Goal: Information Seeking & Learning: Learn about a topic

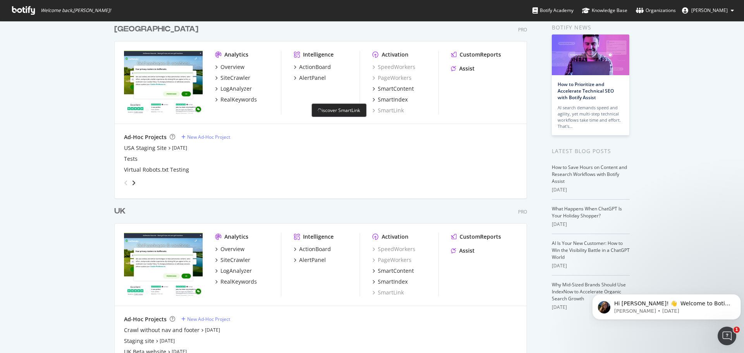
scroll to position [73, 0]
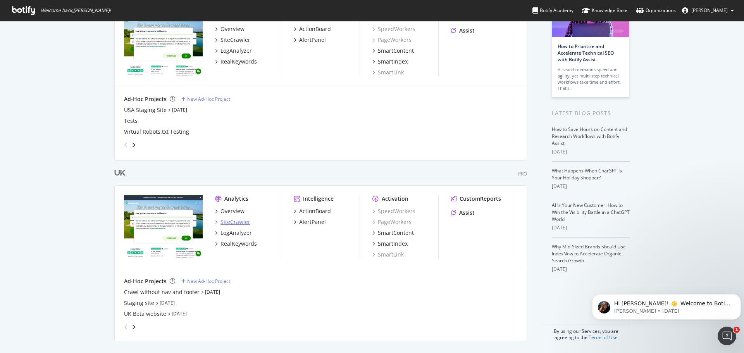
click at [239, 222] on div "SiteCrawler" at bounding box center [236, 222] width 30 height 8
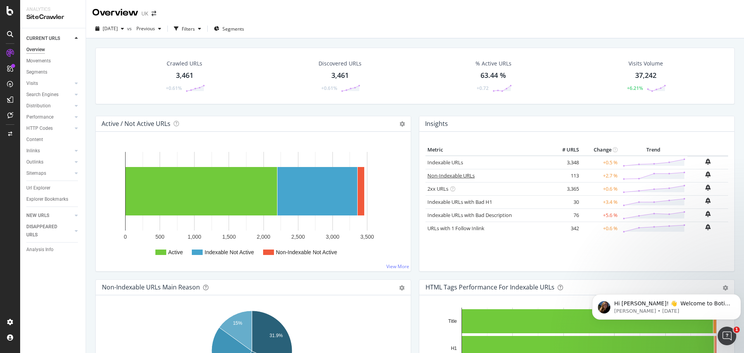
click at [450, 177] on link "Non-Indexable URLs" at bounding box center [451, 175] width 47 height 7
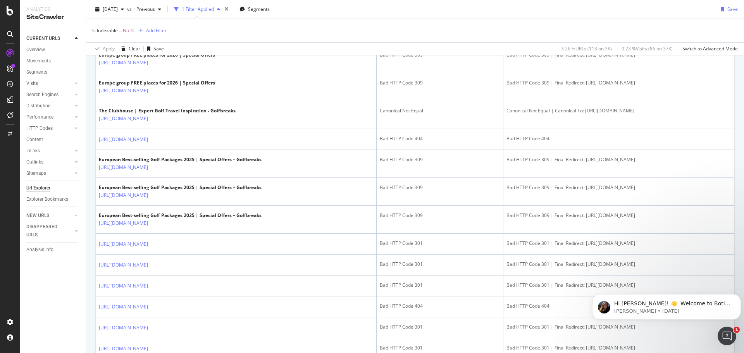
scroll to position [698, 0]
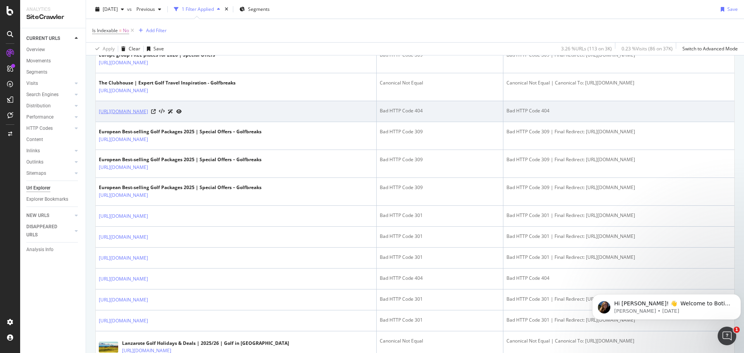
click at [148, 116] on link "https://www.golfbreaks.com/en-gb/holidays/warwickshire/stratford-park-hotel-gol…" at bounding box center [123, 112] width 49 height 8
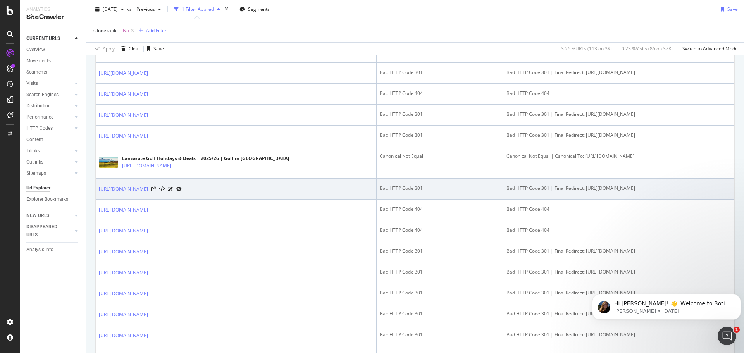
scroll to position [892, 0]
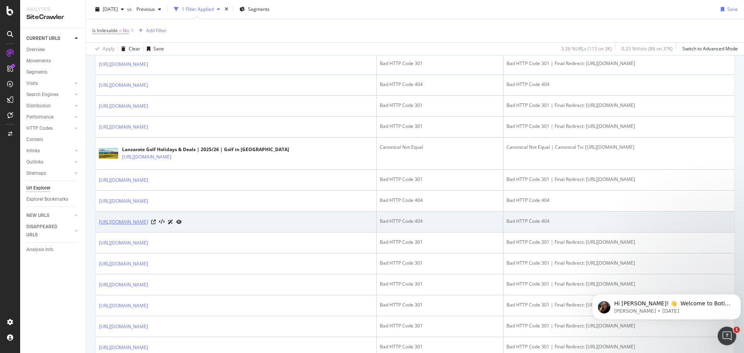
click at [139, 226] on link "https://www.golfbreaks.com/en-gb/collections/us-golf-tours/" at bounding box center [123, 222] width 49 height 8
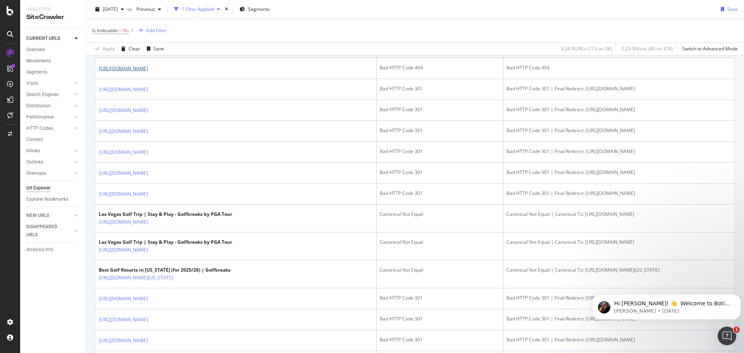
scroll to position [1047, 0]
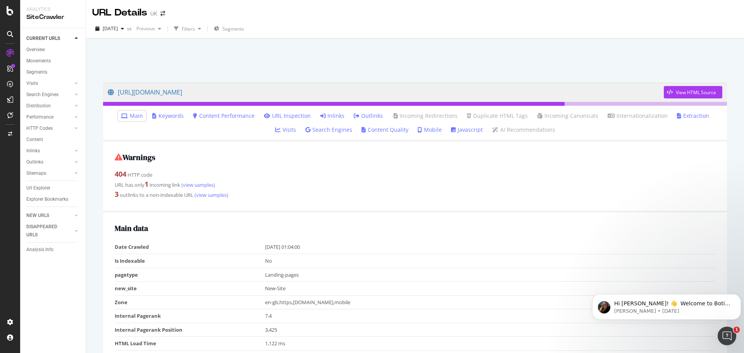
click at [320, 117] on icon at bounding box center [322, 115] width 5 height 5
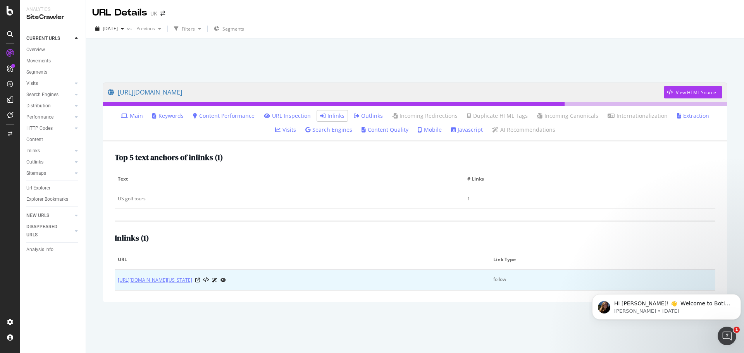
click at [192, 280] on link "https://www.golfbreaks.com/en-gb/holidays/nevada/" at bounding box center [155, 280] width 74 height 8
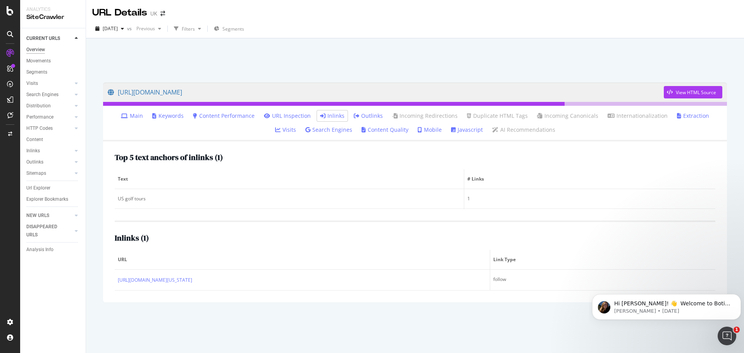
click at [38, 50] on div "Overview" at bounding box center [35, 50] width 19 height 8
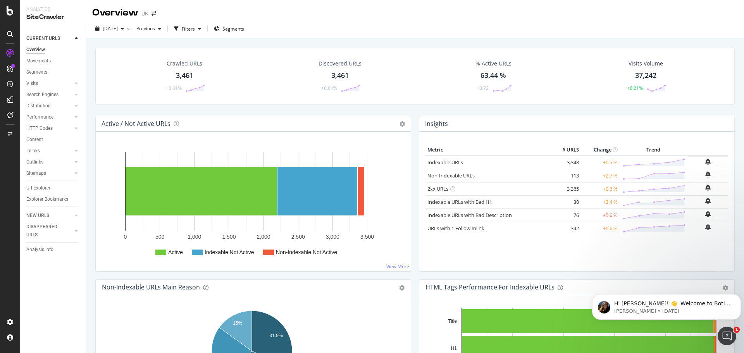
click at [456, 175] on link "Non-Indexable URLs" at bounding box center [451, 175] width 47 height 7
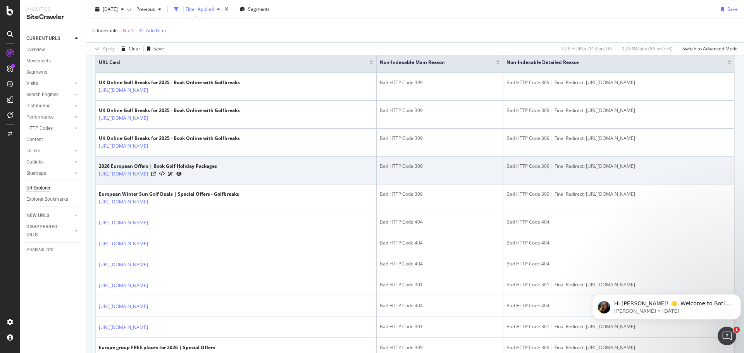
scroll to position [233, 0]
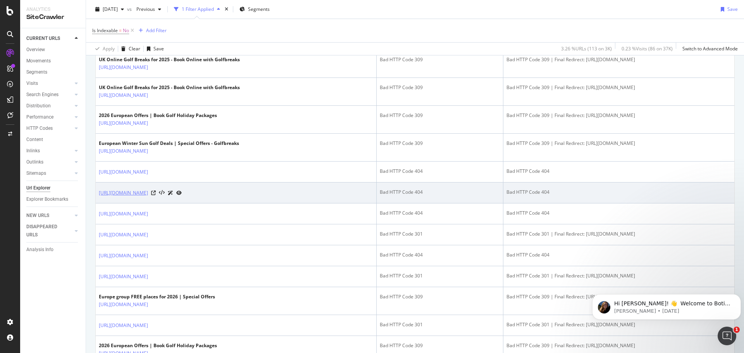
click at [148, 195] on link "[URL][DOMAIN_NAME]" at bounding box center [123, 193] width 49 height 8
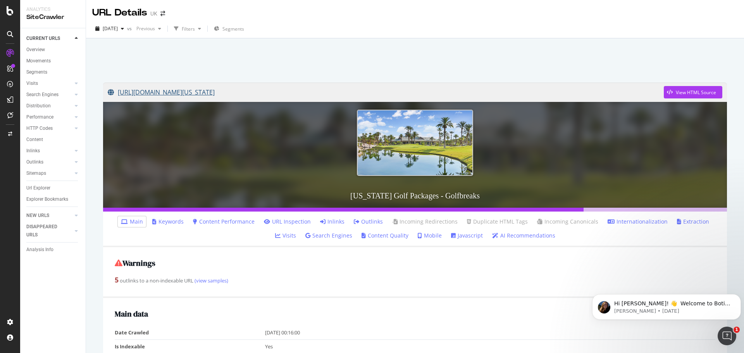
click at [233, 93] on link "https://www.golfbreaks.com/en-gb/holidays/nevada/" at bounding box center [386, 92] width 556 height 19
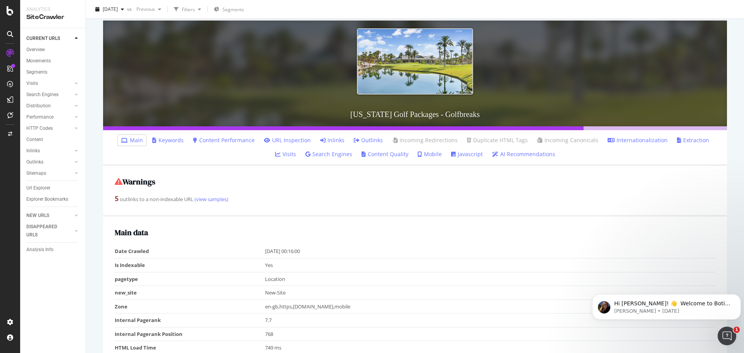
scroll to position [155, 0]
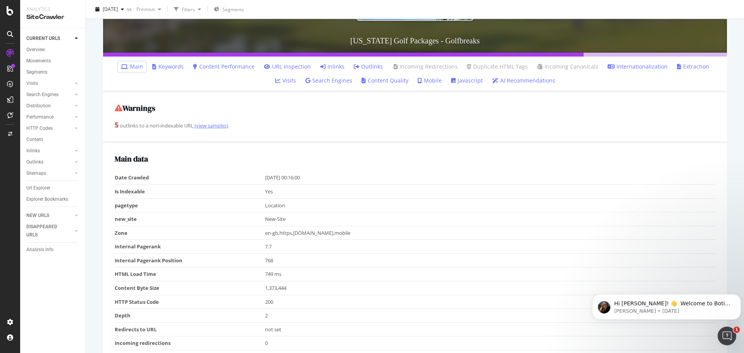
click at [205, 126] on link "(view samples)" at bounding box center [210, 125] width 35 height 7
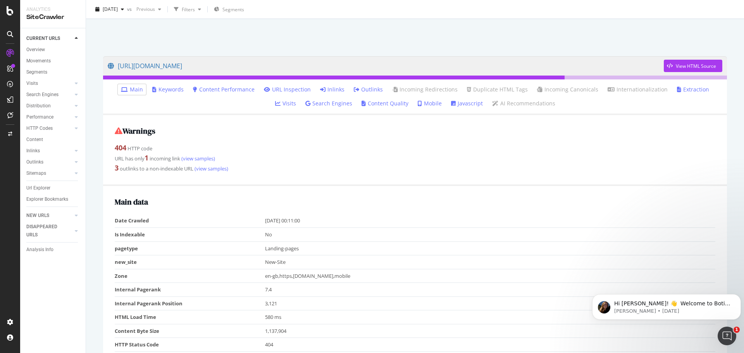
scroll to position [25, 0]
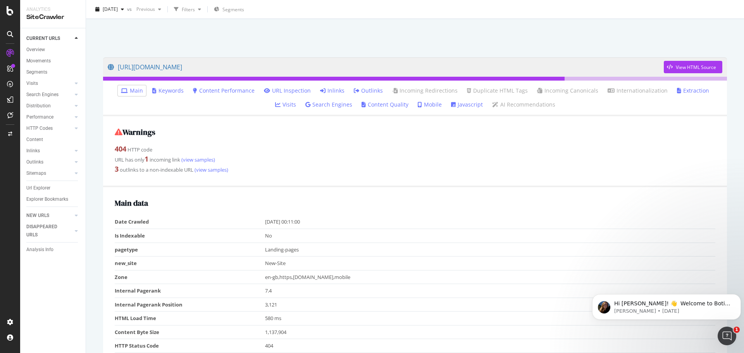
click at [321, 90] on link "Inlinks" at bounding box center [332, 91] width 24 height 8
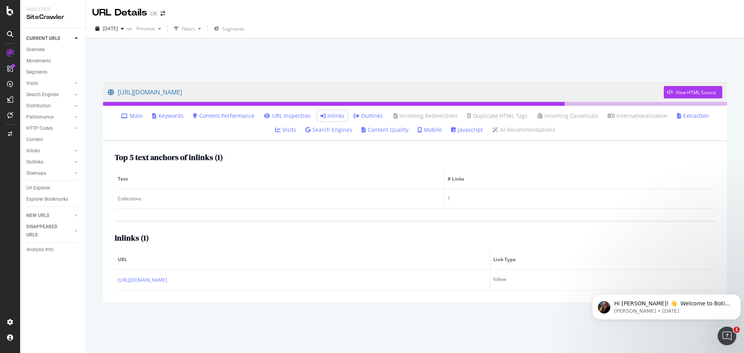
click at [354, 116] on link "Outlinks" at bounding box center [368, 116] width 29 height 8
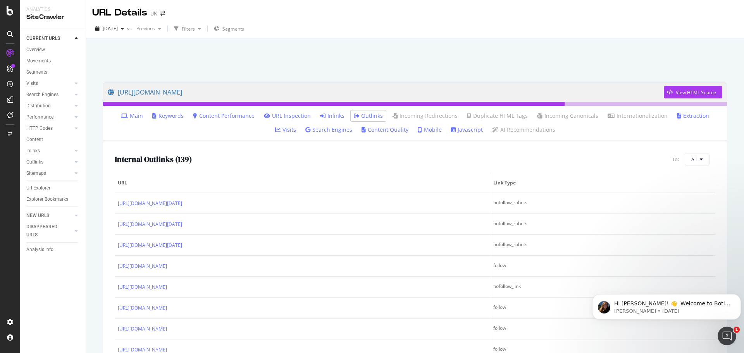
scroll to position [38, 0]
